Goal: Task Accomplishment & Management: Use online tool/utility

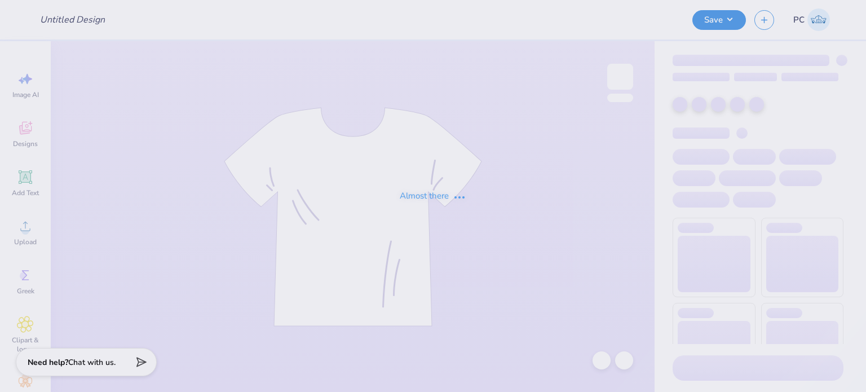
type input "Pink Week"
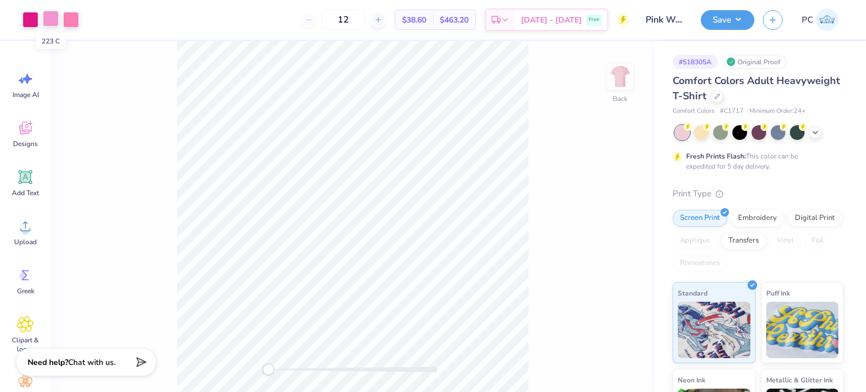
click at [48, 20] on div at bounding box center [51, 19] width 16 height 16
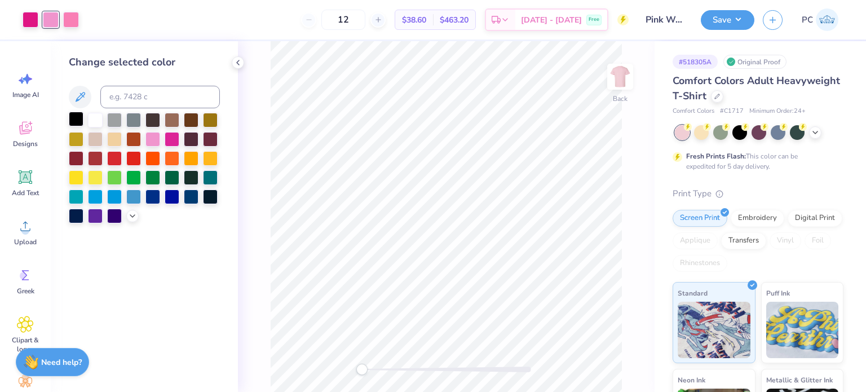
click at [76, 120] on div at bounding box center [76, 119] width 15 height 15
click at [598, 362] on icon at bounding box center [601, 360] width 11 height 11
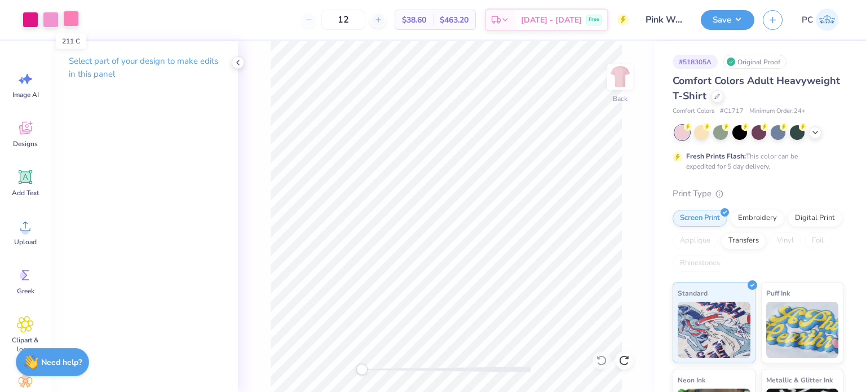
click at [68, 20] on div at bounding box center [71, 19] width 16 height 16
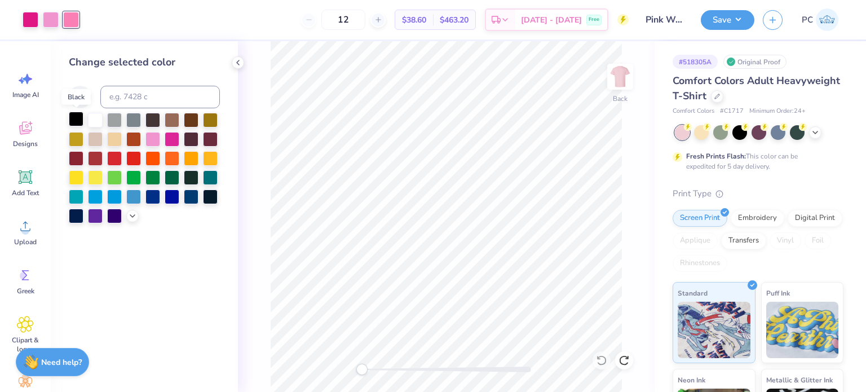
click at [77, 119] on div at bounding box center [76, 119] width 15 height 15
click at [602, 358] on icon at bounding box center [601, 360] width 11 height 11
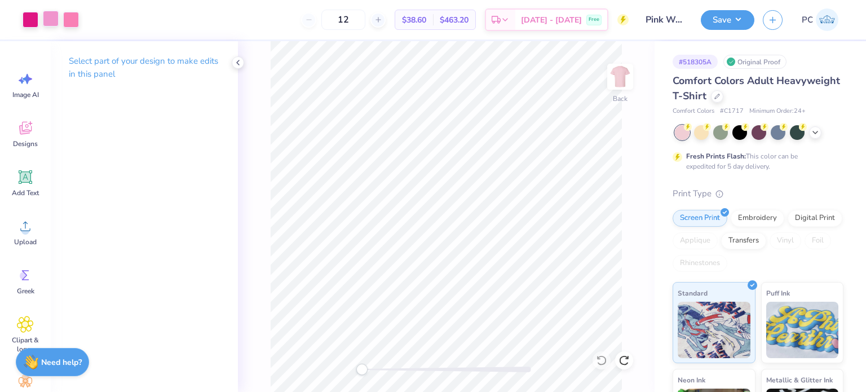
click at [52, 21] on div at bounding box center [51, 19] width 16 height 16
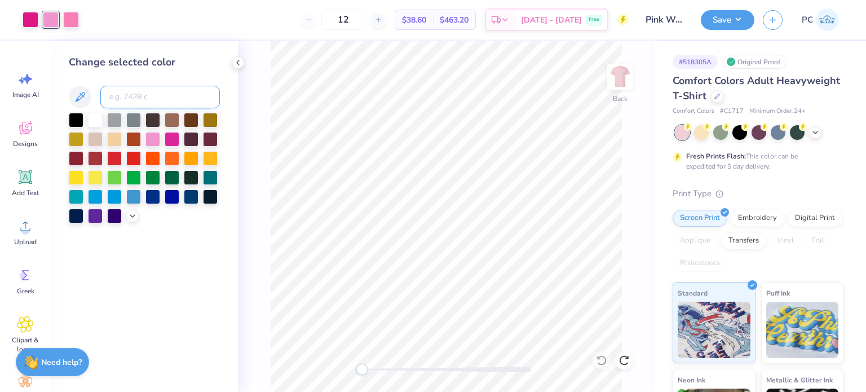
click at [126, 104] on input at bounding box center [159, 97] width 119 height 23
type input "211"
click at [243, 63] on div at bounding box center [238, 62] width 12 height 12
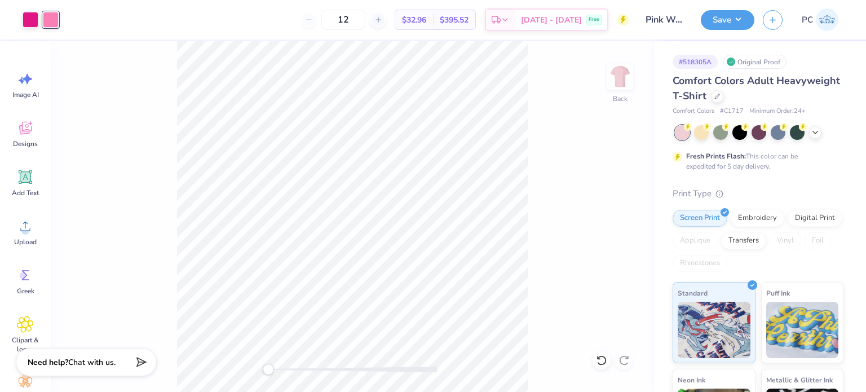
click at [240, 63] on div "Back" at bounding box center [353, 216] width 604 height 351
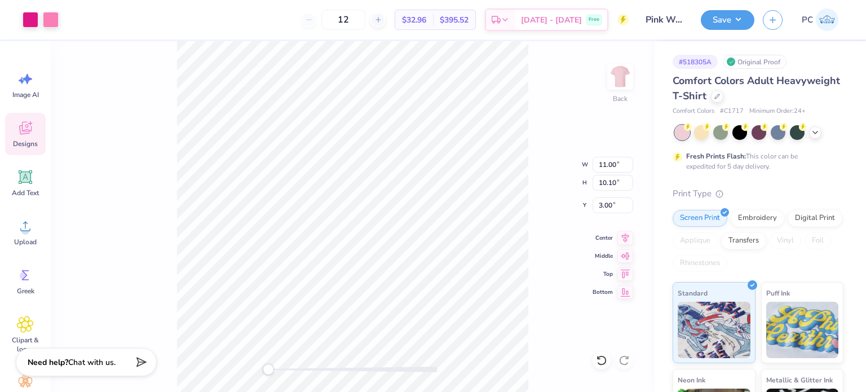
click at [550, 114] on div "Back W 11.00 11.00 " H 10.10 10.10 " Y 3.00 3.00 " Center Middle Top Bottom" at bounding box center [353, 216] width 604 height 351
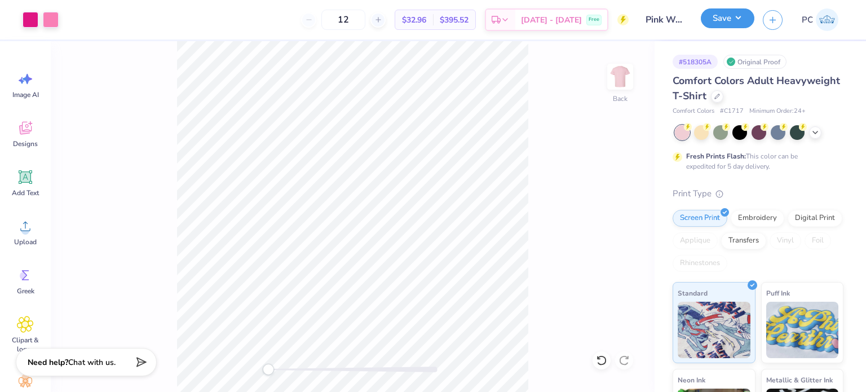
click at [735, 25] on button "Save" at bounding box center [728, 18] width 54 height 20
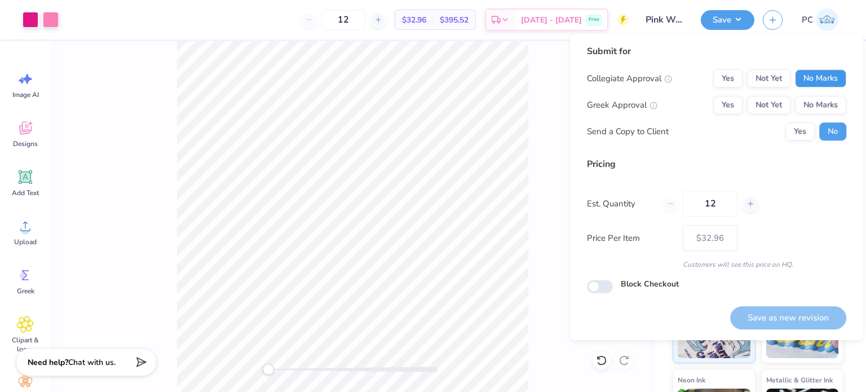
click at [810, 75] on button "No Marks" at bounding box center [820, 78] width 51 height 18
click at [817, 108] on button "No Marks" at bounding box center [820, 105] width 51 height 18
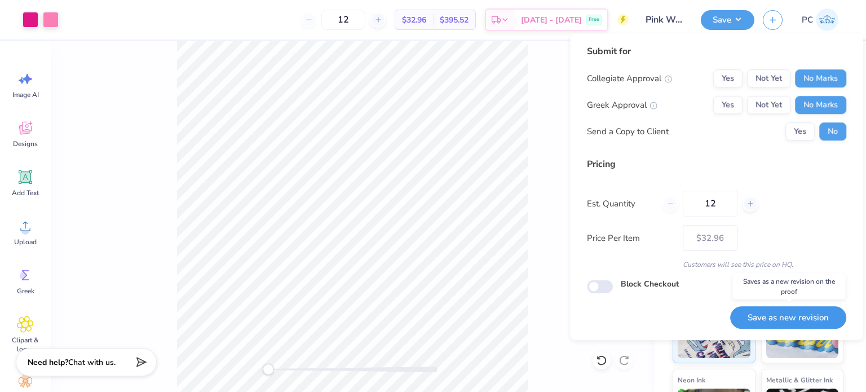
click at [778, 316] on button "Save as new revision" at bounding box center [788, 317] width 116 height 23
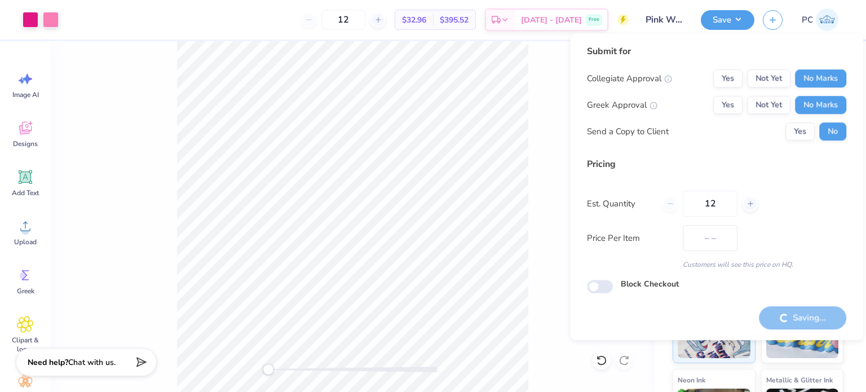
type input "$32.96"
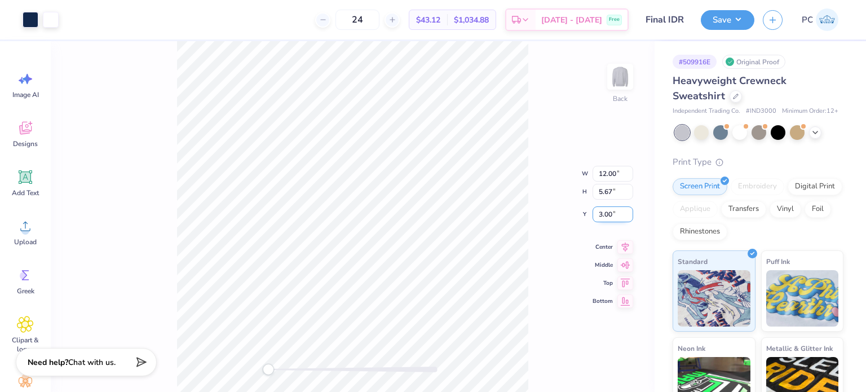
click at [604, 212] on input "3.00" at bounding box center [612, 214] width 41 height 16
type input "3.5"
click at [627, 236] on icon at bounding box center [625, 236] width 16 height 14
click at [529, 250] on div "Back W 12.00 12.00 " H 5.67 5.67 " Y 3.5 3.5 " Center Middle Top Bottom" at bounding box center [353, 216] width 604 height 351
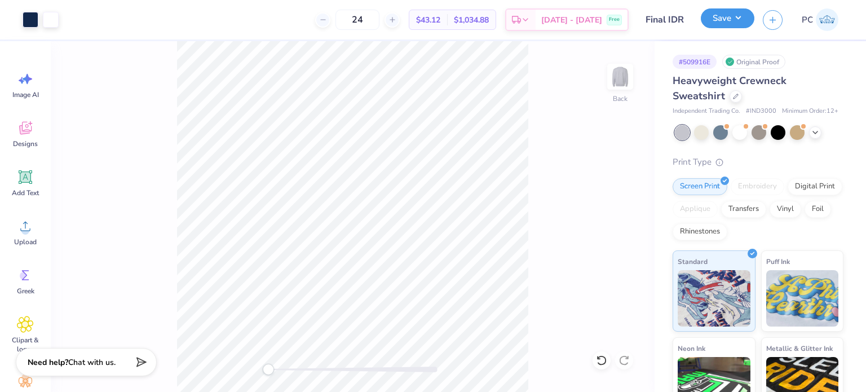
click at [716, 22] on button "Save" at bounding box center [728, 18] width 54 height 20
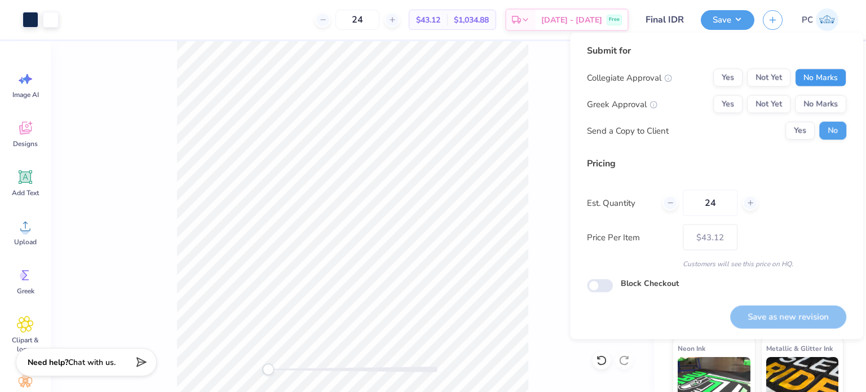
click at [805, 73] on button "No Marks" at bounding box center [820, 78] width 51 height 18
click at [813, 109] on button "No Marks" at bounding box center [820, 104] width 51 height 18
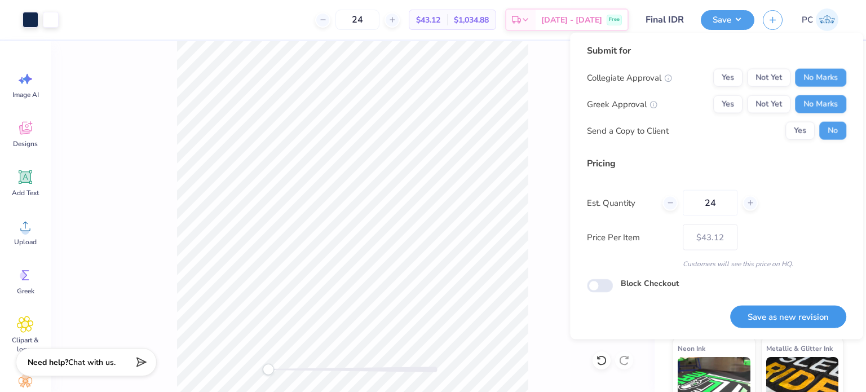
click at [763, 309] on button "Save as new revision" at bounding box center [788, 316] width 116 height 23
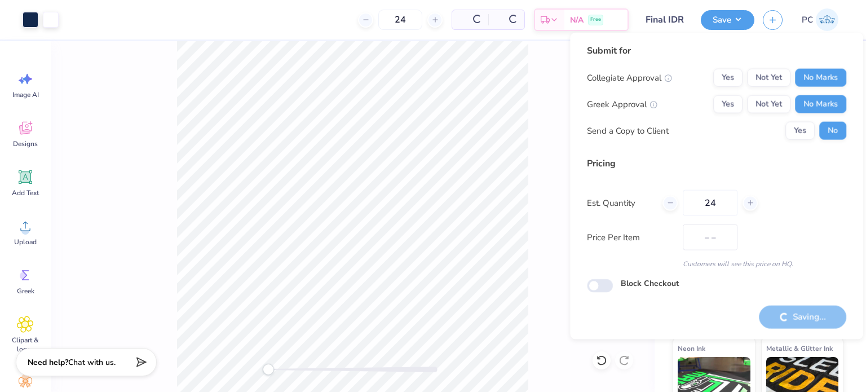
type input "$43.12"
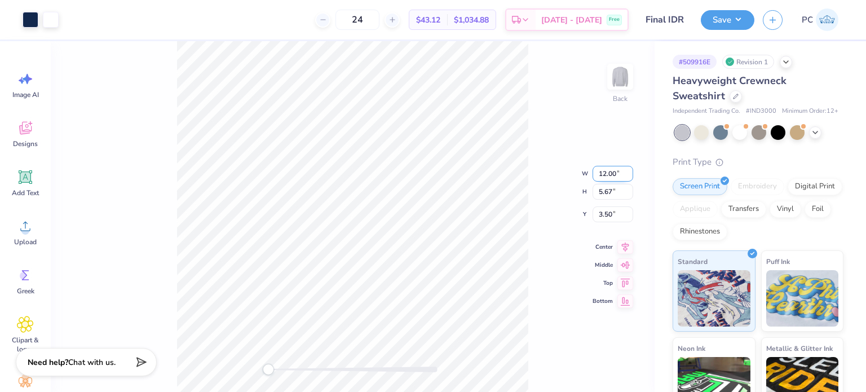
drag, startPoint x: 615, startPoint y: 174, endPoint x: 600, endPoint y: 174, distance: 15.8
click at [600, 174] on input "12.00" at bounding box center [612, 174] width 41 height 16
type input "11.50"
type input "5.43"
drag, startPoint x: 615, startPoint y: 203, endPoint x: 593, endPoint y: 205, distance: 22.0
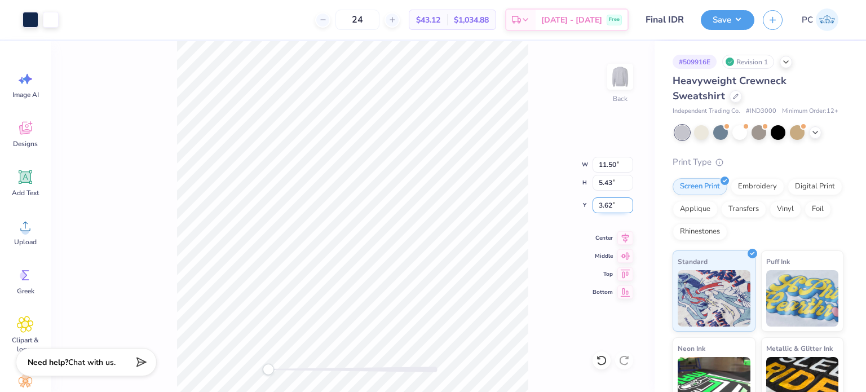
click at [593, 205] on input "3.62" at bounding box center [612, 205] width 41 height 16
type input "3.5"
click at [617, 240] on icon at bounding box center [625, 236] width 16 height 14
click at [628, 238] on icon at bounding box center [625, 236] width 16 height 14
click at [612, 164] on input "11.50" at bounding box center [612, 165] width 41 height 16
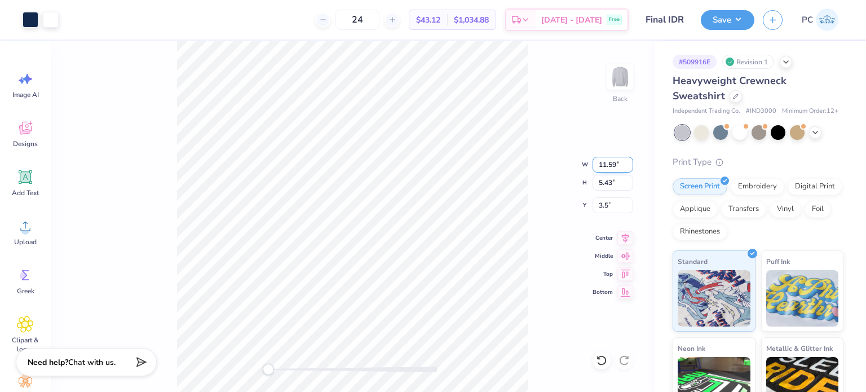
type input "11.59"
type input "5.47"
drag, startPoint x: 615, startPoint y: 207, endPoint x: 605, endPoint y: 206, distance: 10.2
click at [605, 206] on input "3.48" at bounding box center [612, 205] width 41 height 16
type input "3.5"
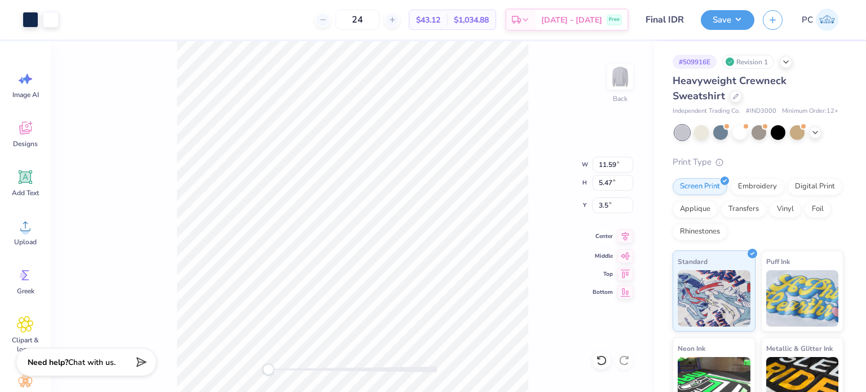
click at [626, 241] on icon at bounding box center [625, 236] width 16 height 14
click at [761, 193] on div "Embroidery" at bounding box center [757, 184] width 54 height 17
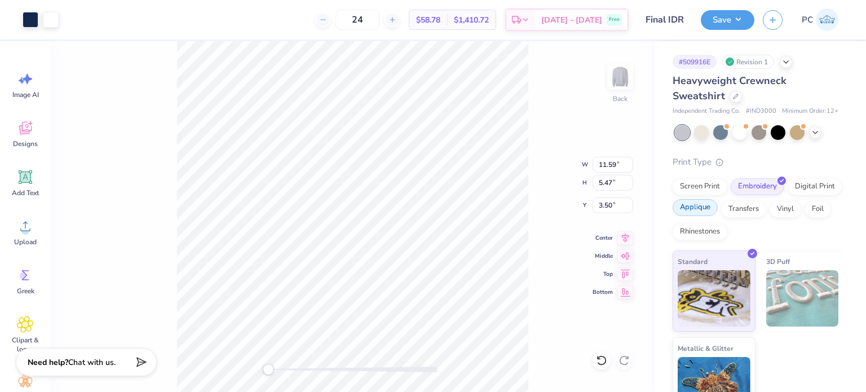
click at [717, 216] on div "Applique" at bounding box center [694, 207] width 45 height 17
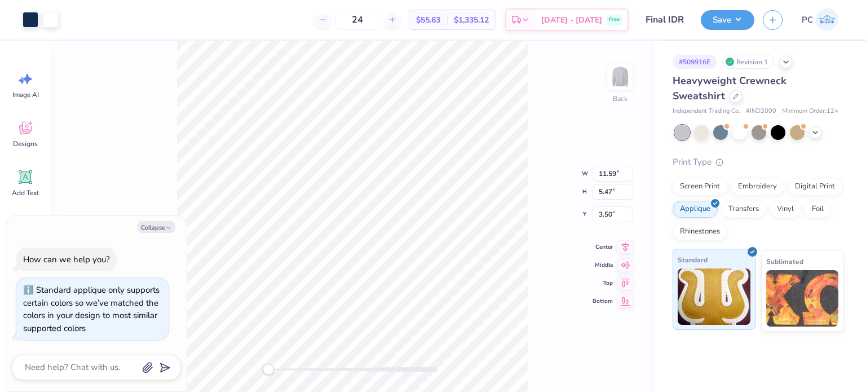
click at [720, 318] on img at bounding box center [713, 296] width 73 height 56
click at [733, 21] on button "Save" at bounding box center [728, 18] width 54 height 20
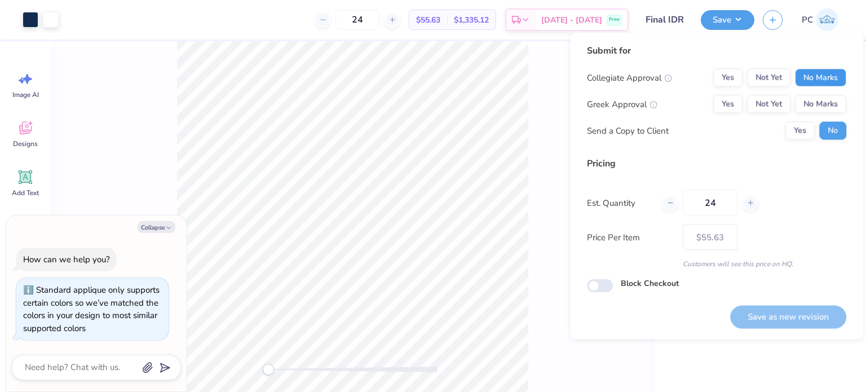
click at [812, 76] on button "No Marks" at bounding box center [820, 78] width 51 height 18
click at [825, 103] on button "No Marks" at bounding box center [820, 104] width 51 height 18
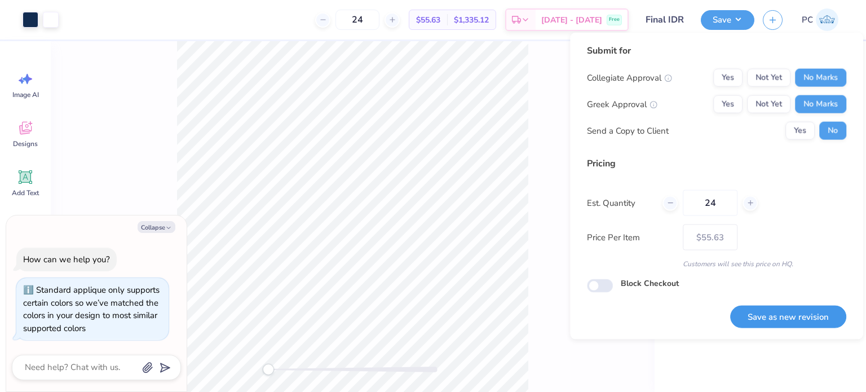
click at [775, 312] on button "Save as new revision" at bounding box center [788, 316] width 116 height 23
type textarea "x"
type input "– –"
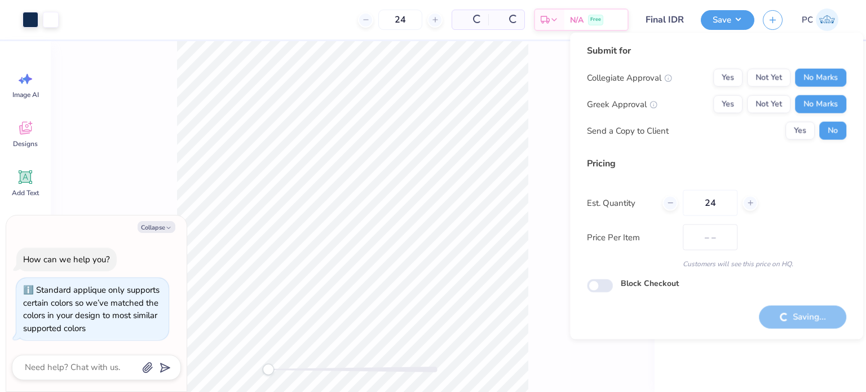
type textarea "x"
type input "$55.63"
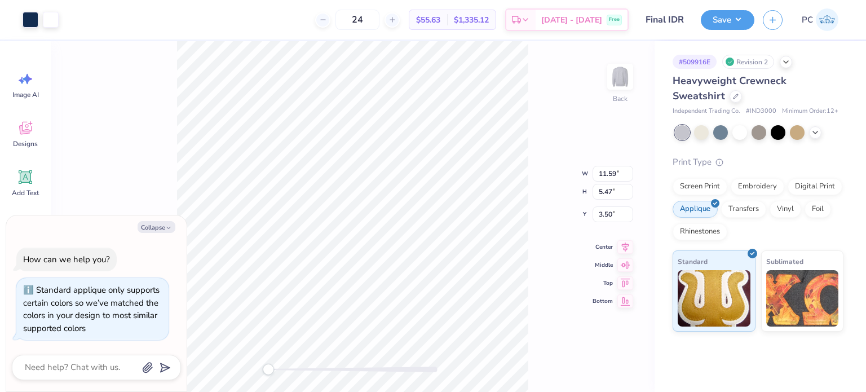
type textarea "x"
